Goal: Transaction & Acquisition: Download file/media

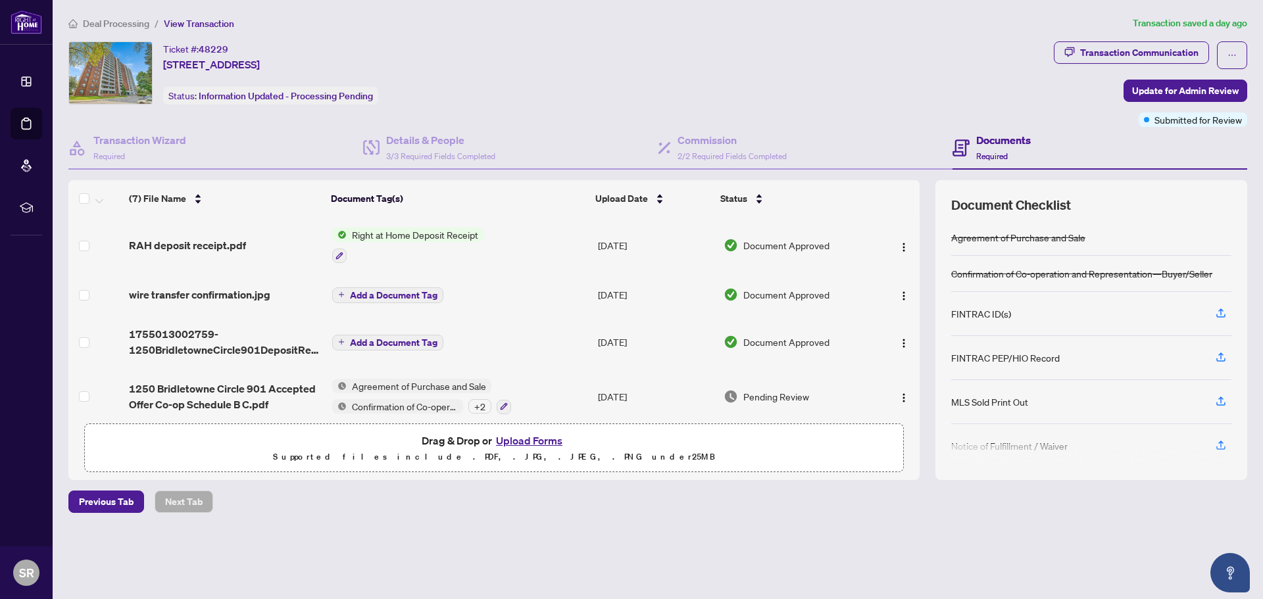
click at [370, 234] on span "Right at Home Deposit Receipt" at bounding box center [415, 235] width 137 height 14
click at [237, 243] on span "RAH deposit receipt.pdf" at bounding box center [187, 245] width 117 height 16
click at [366, 236] on span "Right at Home Deposit Receipt" at bounding box center [415, 235] width 137 height 14
click at [378, 237] on span "Right at Home Deposit Receipt" at bounding box center [415, 235] width 137 height 14
click at [376, 232] on span "Right at Home Deposit Receipt" at bounding box center [415, 235] width 137 height 14
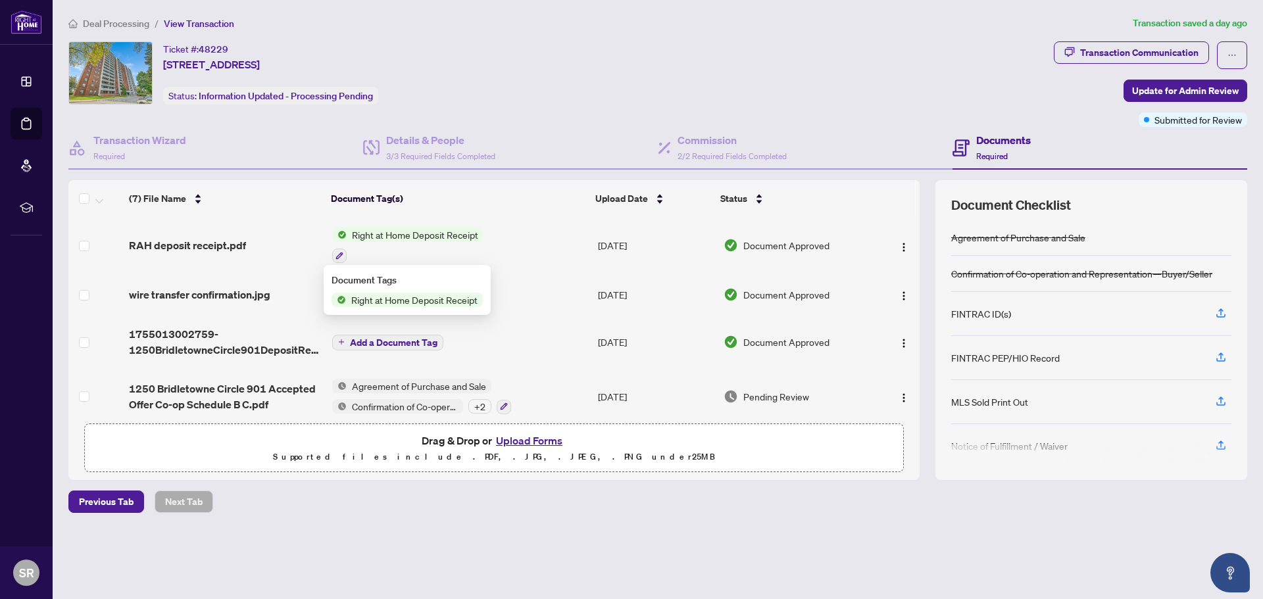
click at [376, 232] on span "Right at Home Deposit Receipt" at bounding box center [415, 235] width 137 height 14
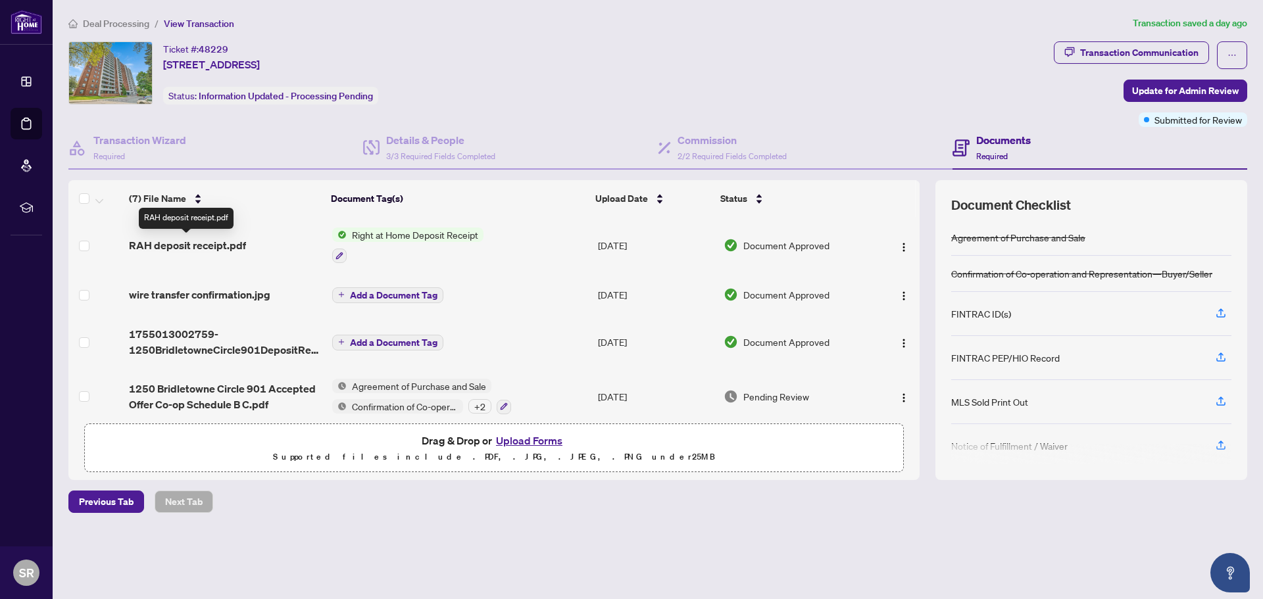
click at [214, 244] on span "RAH deposit receipt.pdf" at bounding box center [187, 245] width 117 height 16
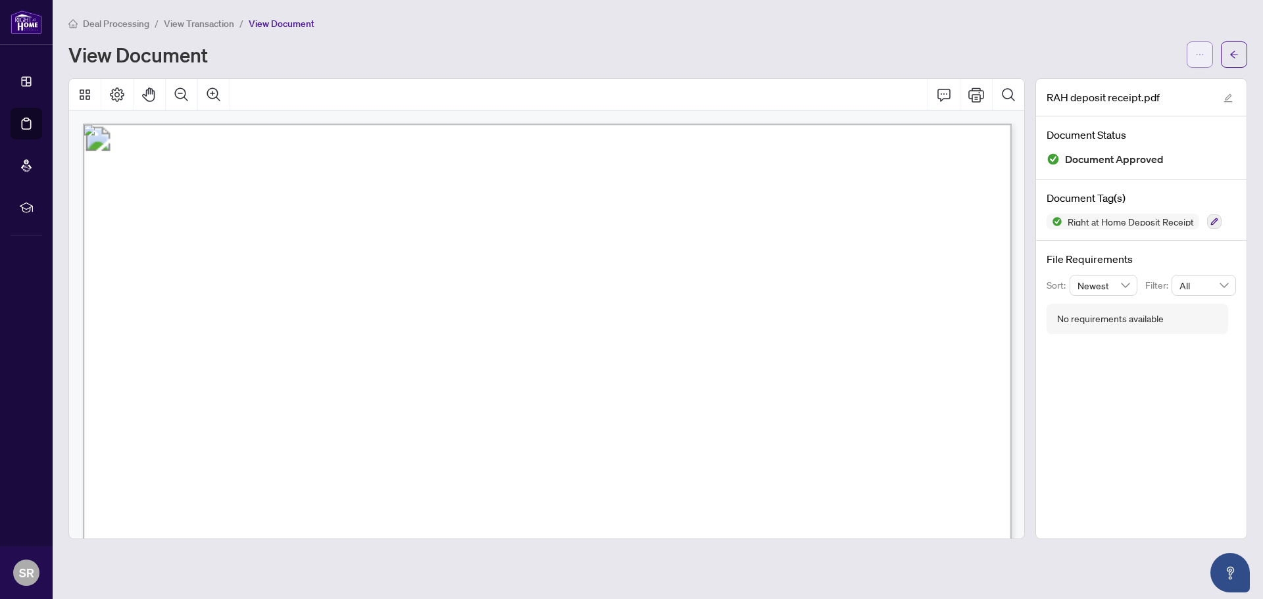
click at [1196, 55] on icon "ellipsis" at bounding box center [1199, 54] width 9 height 9
click at [1199, 49] on span "button" at bounding box center [1199, 54] width 9 height 21
click at [1147, 84] on span "Download" at bounding box center [1153, 83] width 100 height 14
